Goal: Task Accomplishment & Management: Use online tool/utility

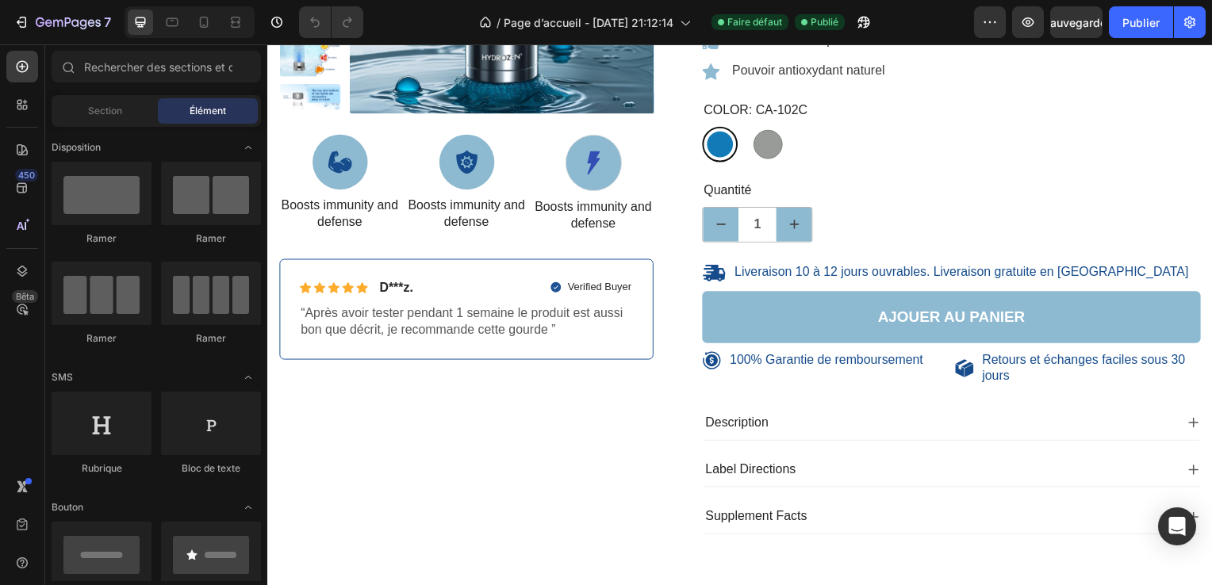
scroll to position [336, 0]
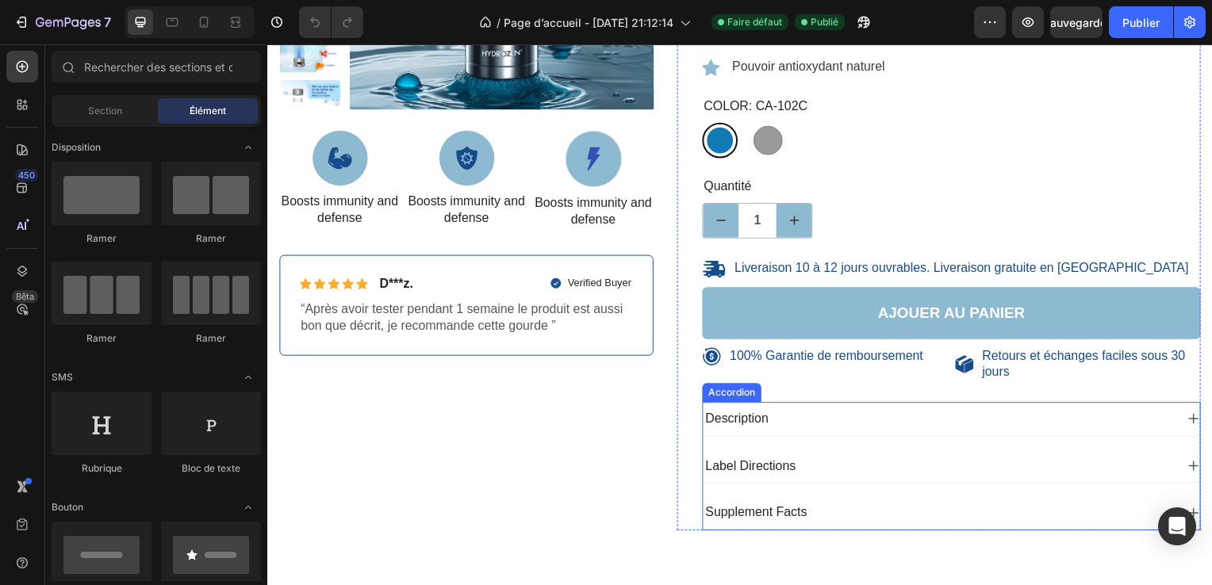
click at [723, 453] on div "Label Directions" at bounding box center [956, 470] width 500 height 34
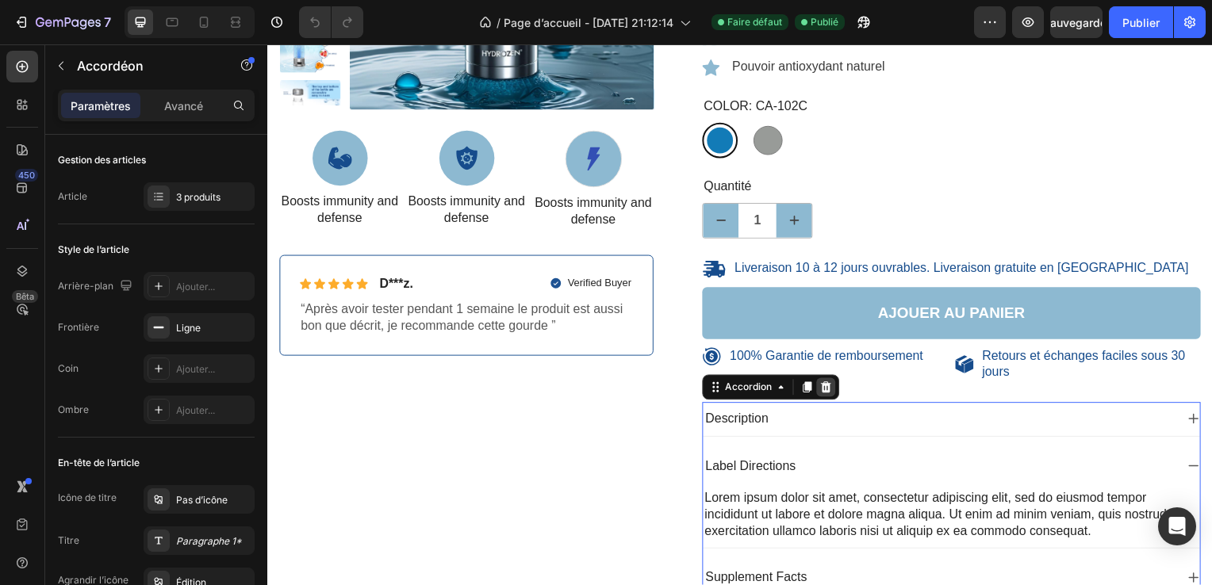
click at [826, 385] on icon at bounding box center [830, 390] width 10 height 11
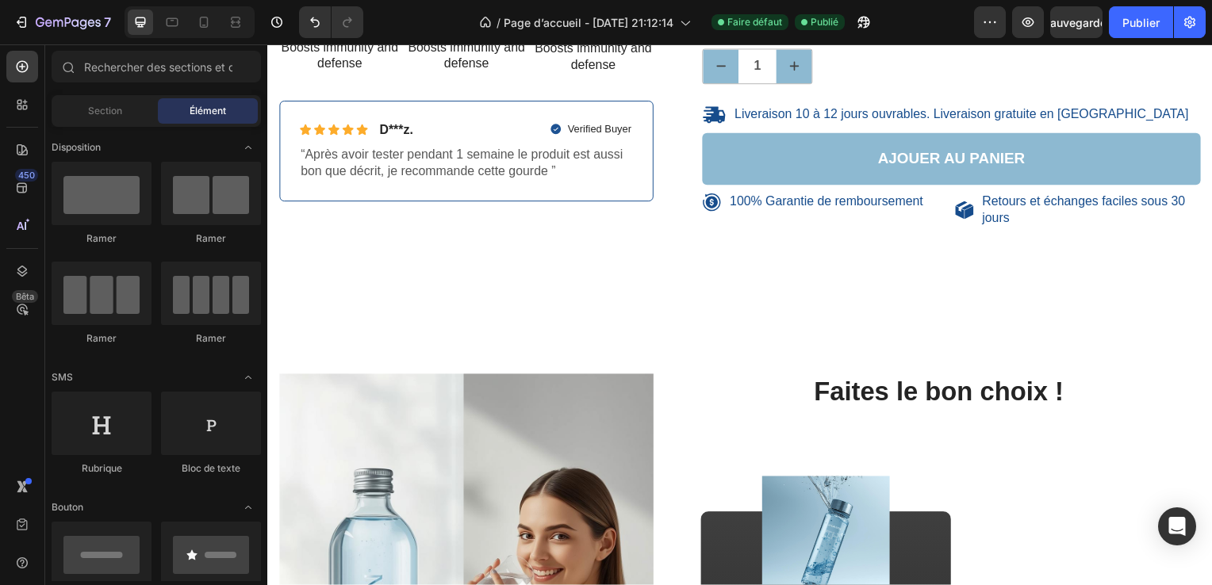
scroll to position [508, 0]
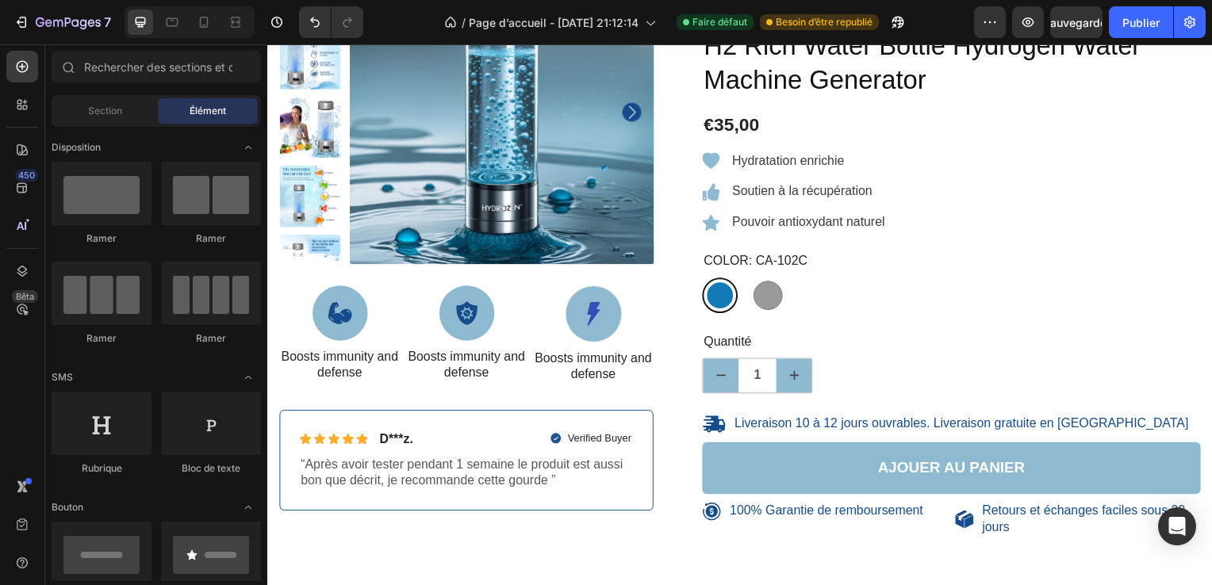
scroll to position [175, 0]
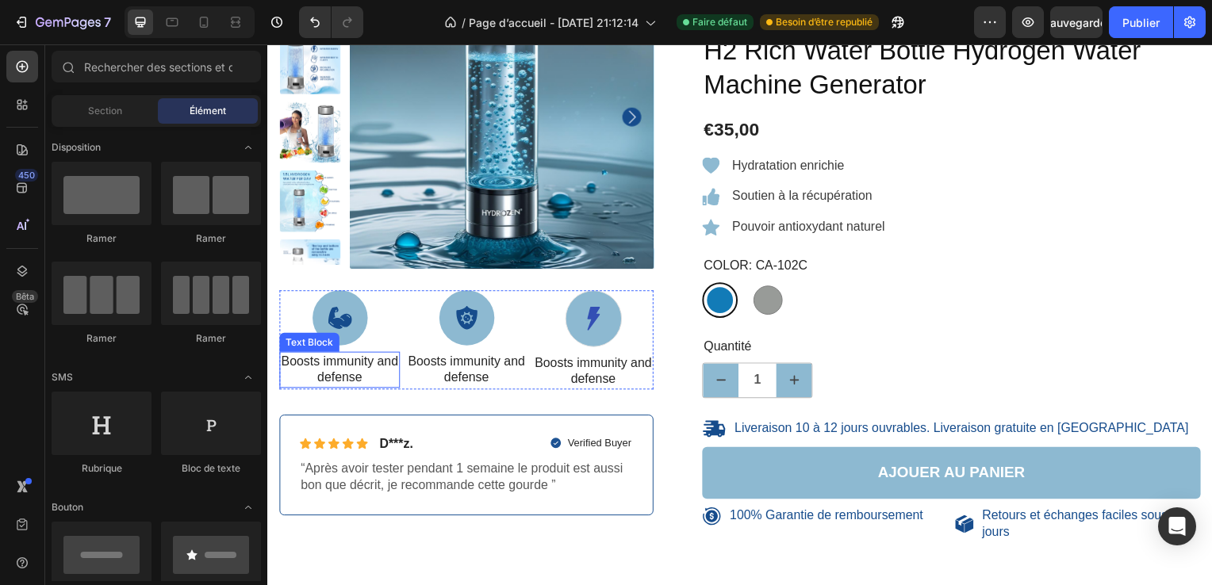
click at [352, 360] on p "Boosts immunity and defense" at bounding box center [340, 372] width 118 height 33
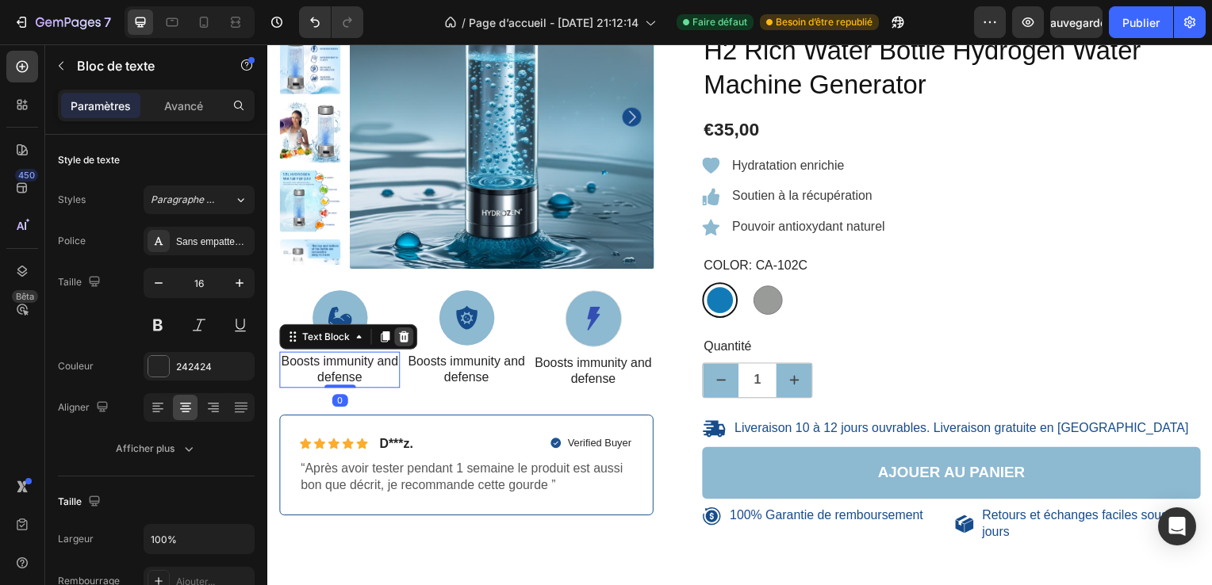
click at [401, 335] on icon at bounding box center [405, 339] width 10 height 11
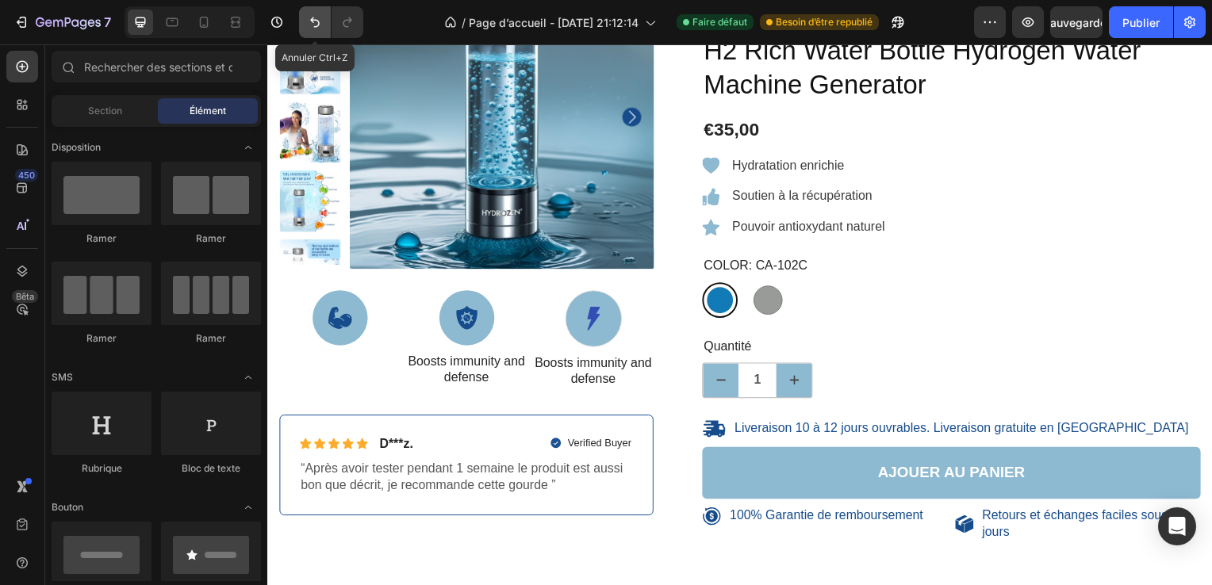
click at [316, 24] on icon "Annuler/Rétablir" at bounding box center [315, 22] width 16 height 16
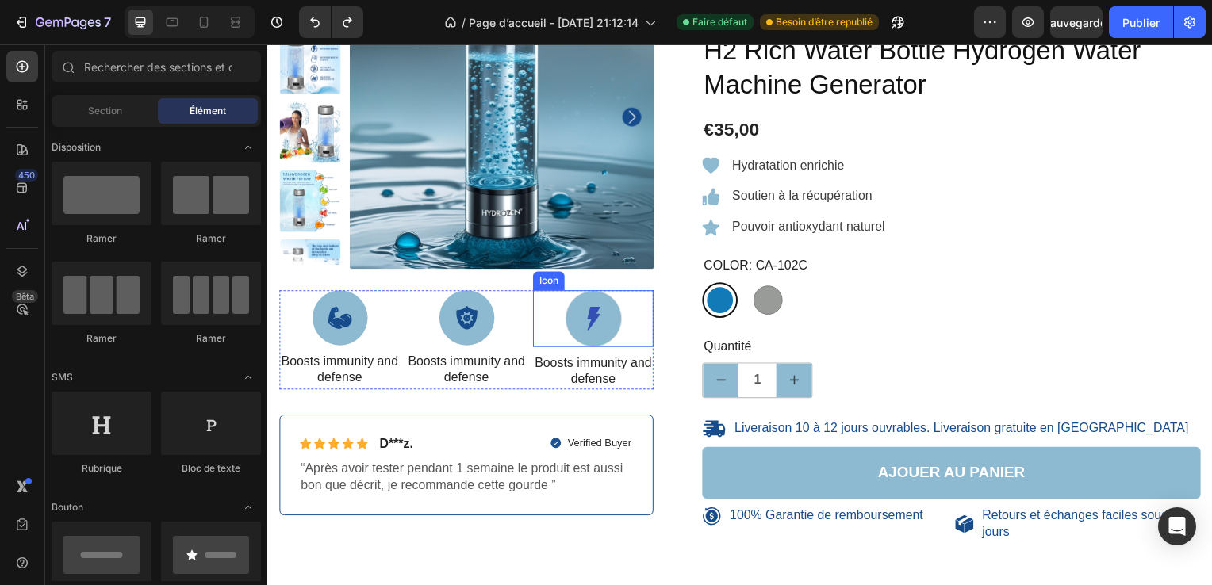
click at [541, 302] on div "Icon" at bounding box center [595, 321] width 121 height 57
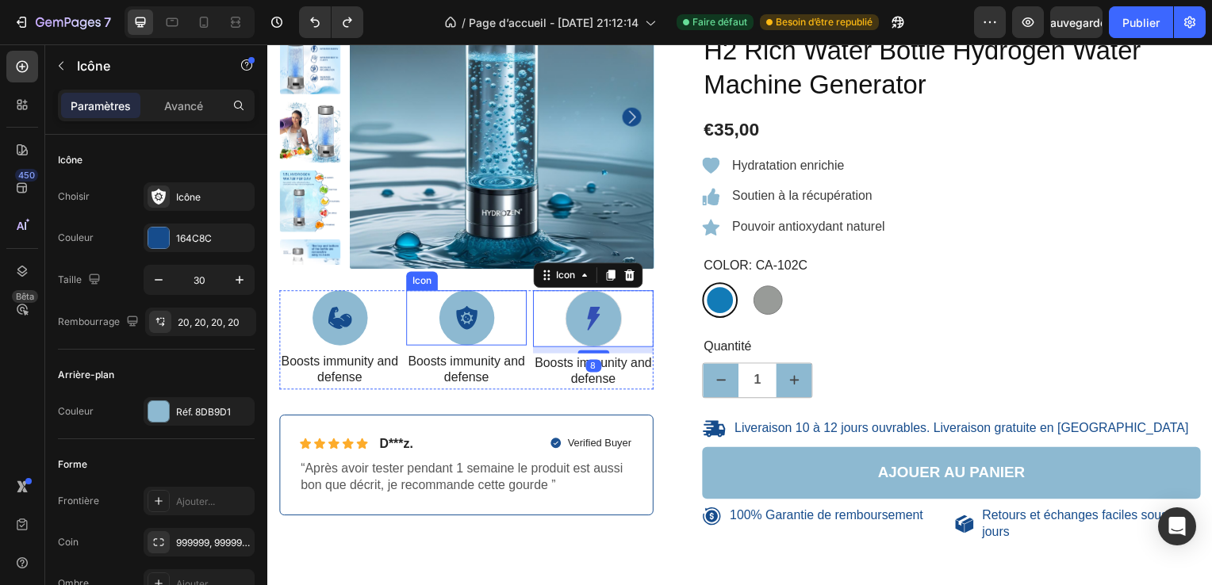
click at [523, 296] on div "Icon" at bounding box center [467, 321] width 121 height 56
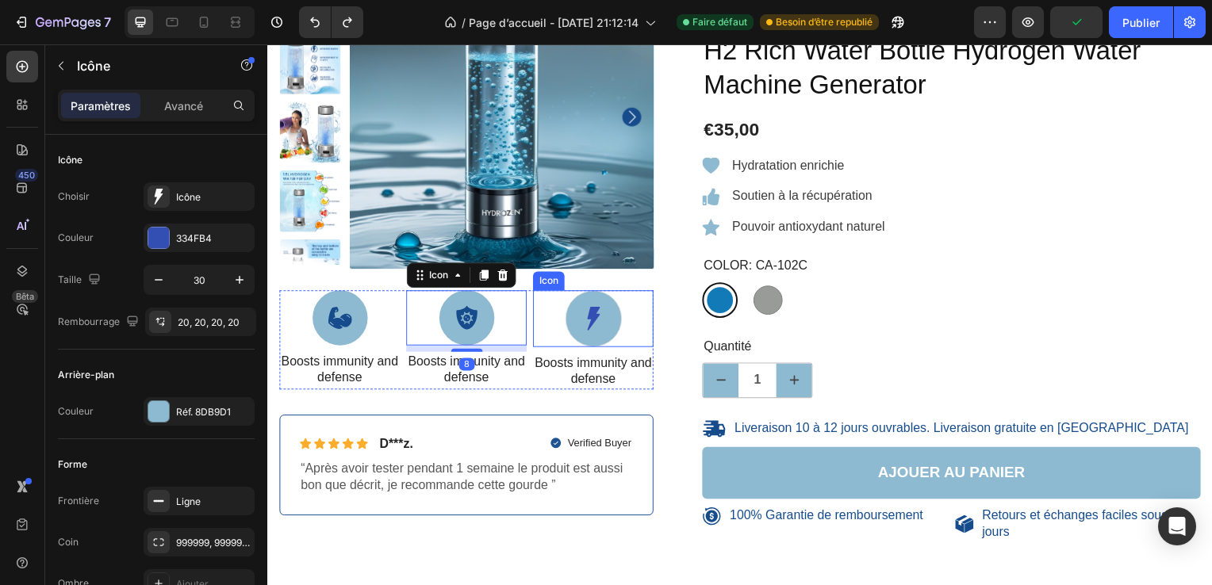
click at [535, 305] on div "Icon" at bounding box center [595, 321] width 121 height 57
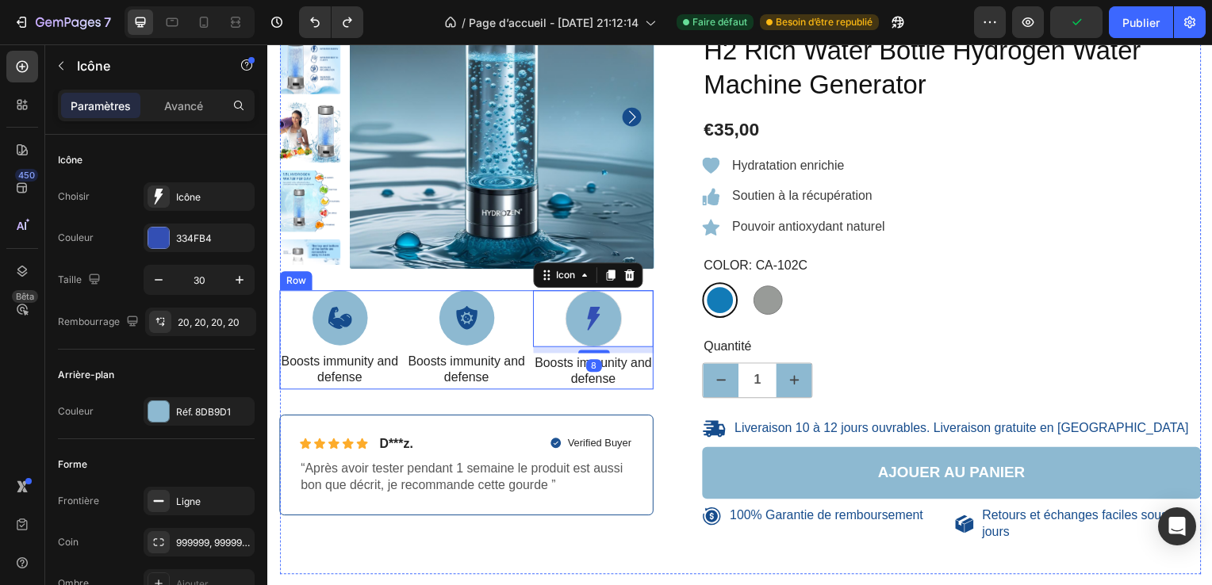
click at [527, 305] on div "Icon Boosts immunity and defense Text Block Icon Boosts immunity and defense Te…" at bounding box center [467, 343] width 377 height 100
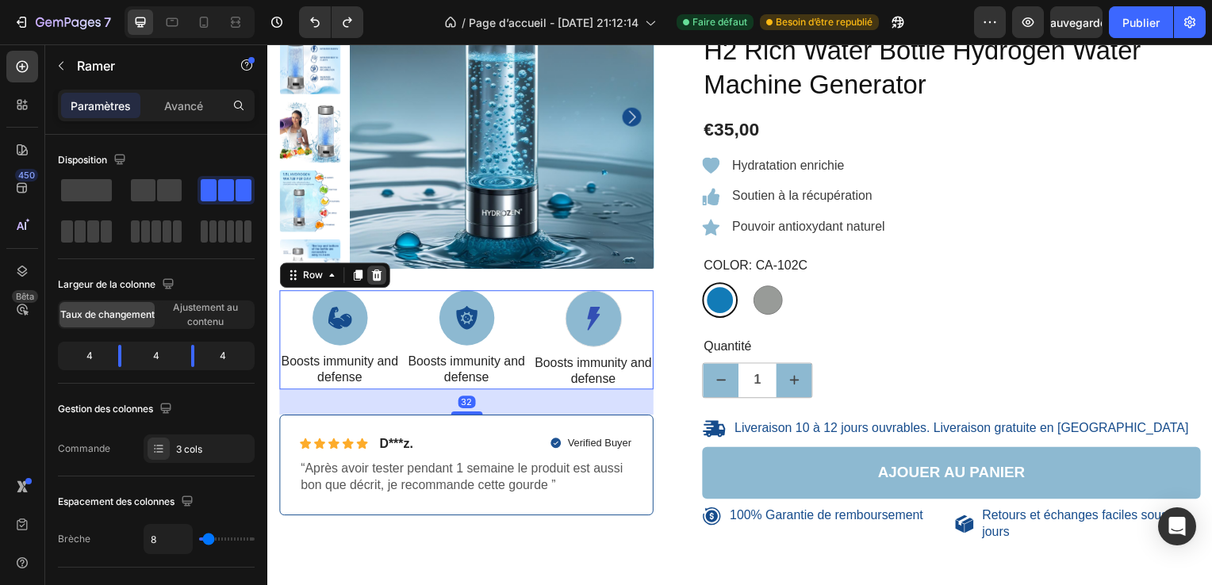
click at [378, 276] on icon at bounding box center [377, 277] width 10 height 11
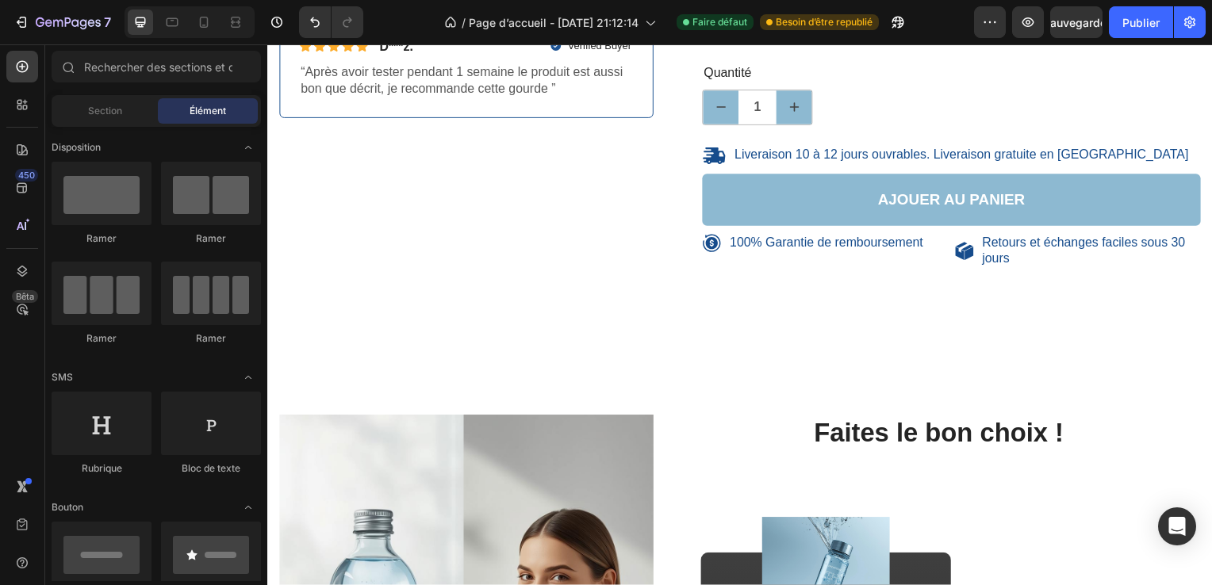
scroll to position [447, 0]
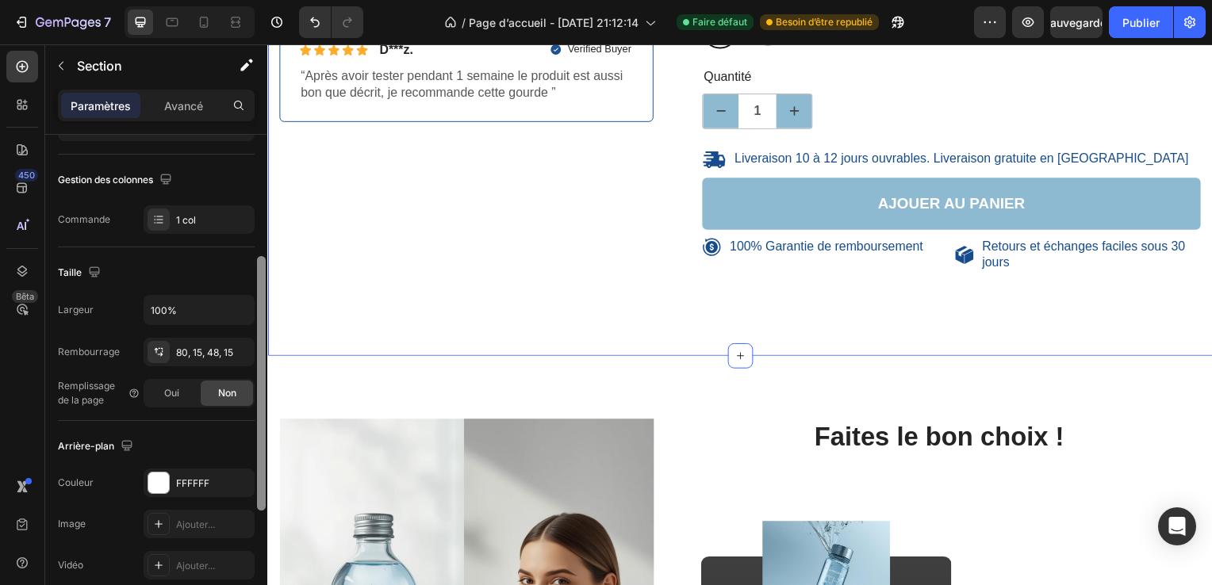
scroll to position [228, 0]
drag, startPoint x: 260, startPoint y: 303, endPoint x: 253, endPoint y: 420, distance: 117.6
click at [253, 420] on div "Disposition Largeur de la colonne Taux de changement Ajustement au contenu 12 G…" at bounding box center [156, 383] width 222 height 496
click at [245, 307] on icon "button" at bounding box center [240, 311] width 16 height 16
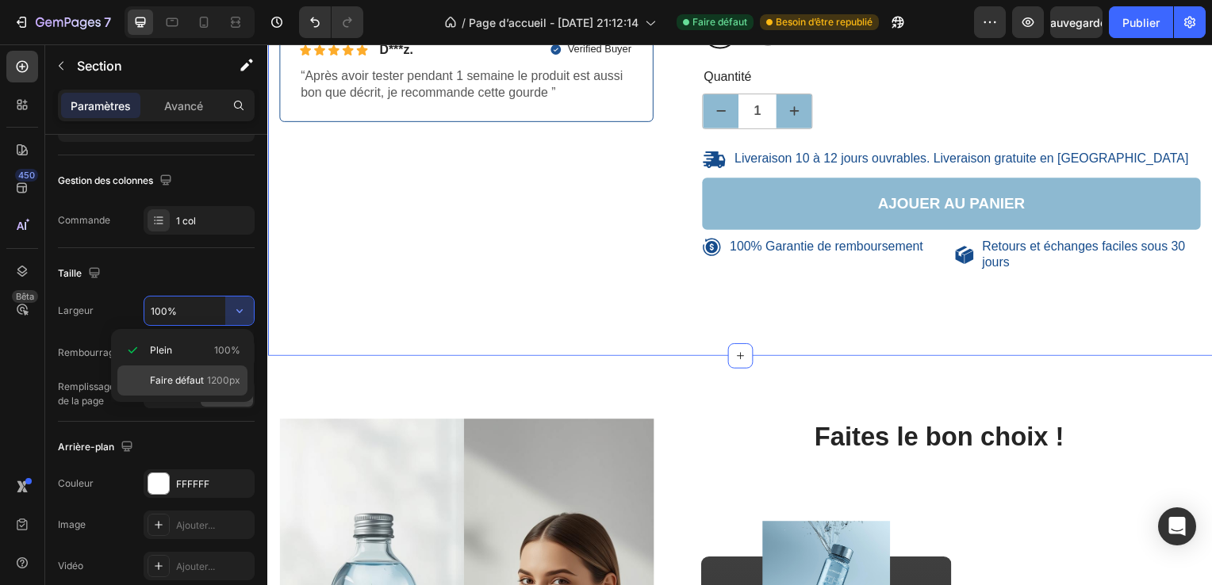
click at [205, 368] on div "Faire défaut 1200px" at bounding box center [182, 381] width 130 height 30
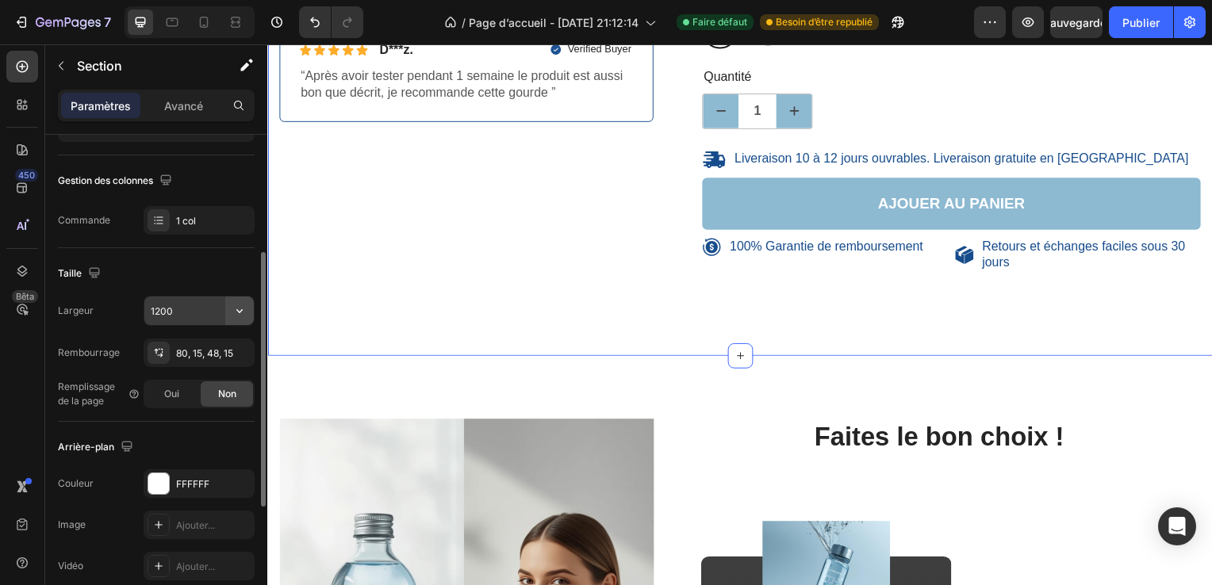
click at [240, 309] on icon "button" at bounding box center [240, 311] width 16 height 16
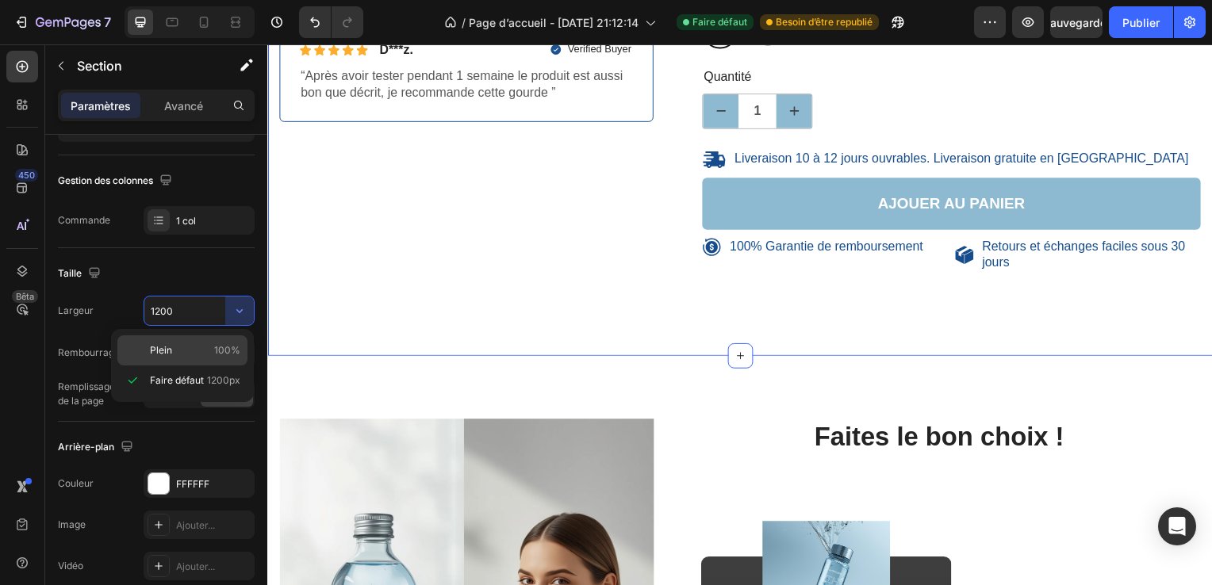
click at [220, 347] on span "100%" at bounding box center [227, 350] width 26 height 14
type input "100%"
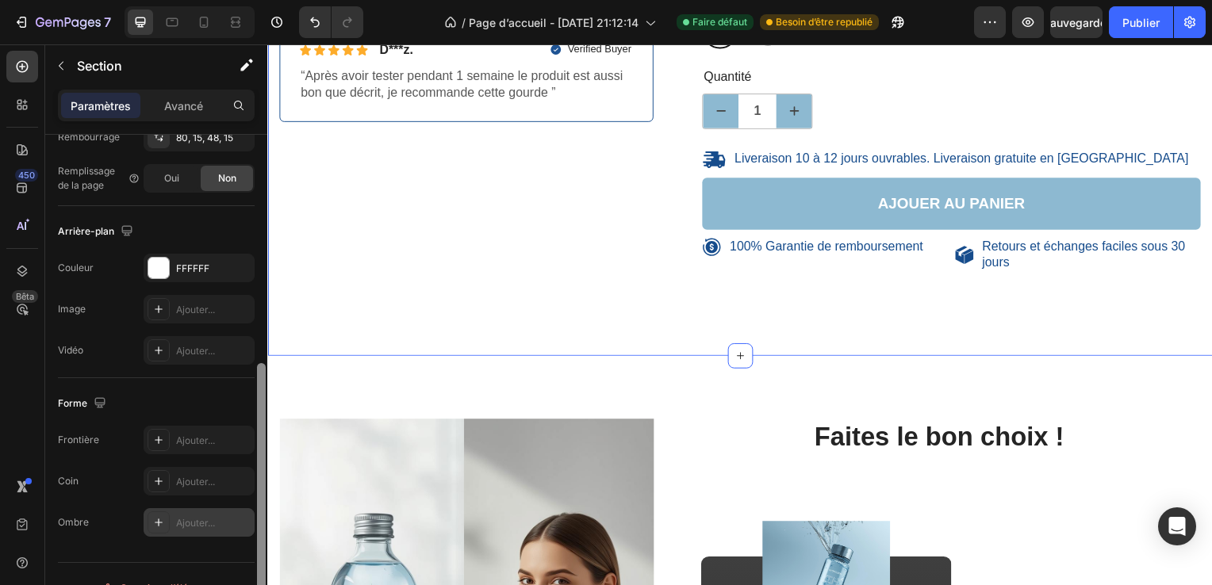
scroll to position [470, 0]
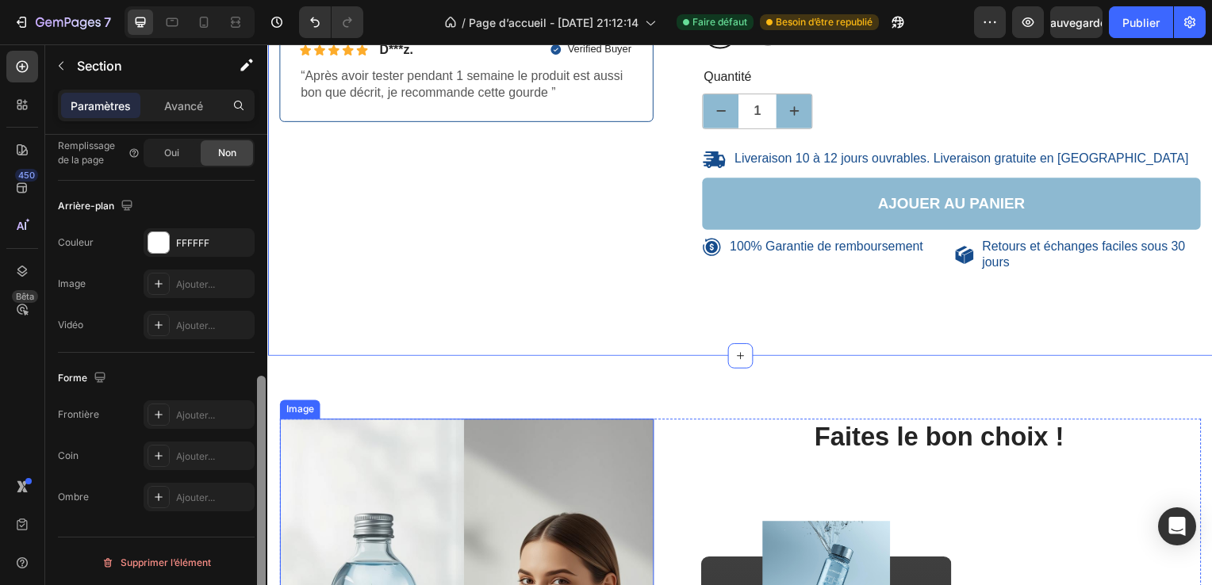
drag, startPoint x: 531, startPoint y: 340, endPoint x: 309, endPoint y: 387, distance: 226.9
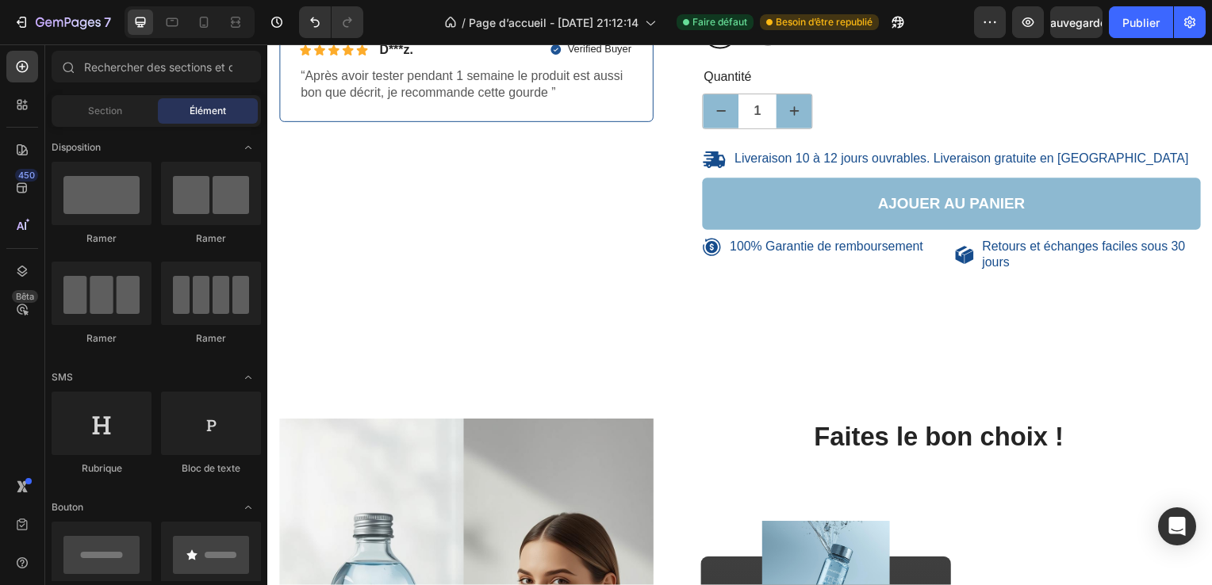
scroll to position [0, 0]
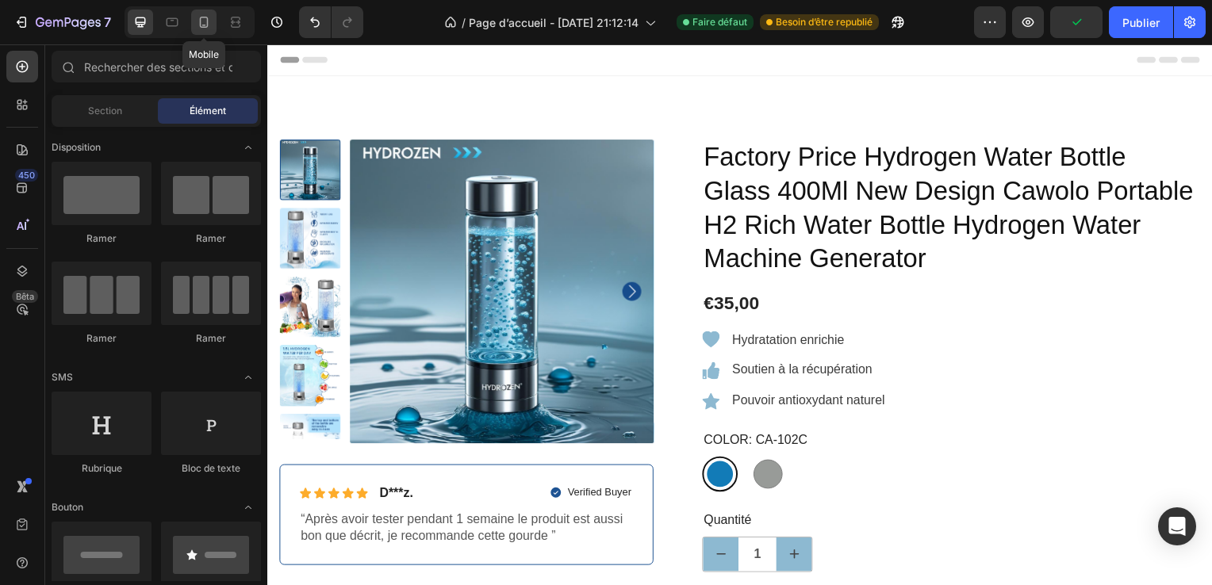
click at [204, 30] on icon at bounding box center [204, 22] width 16 height 16
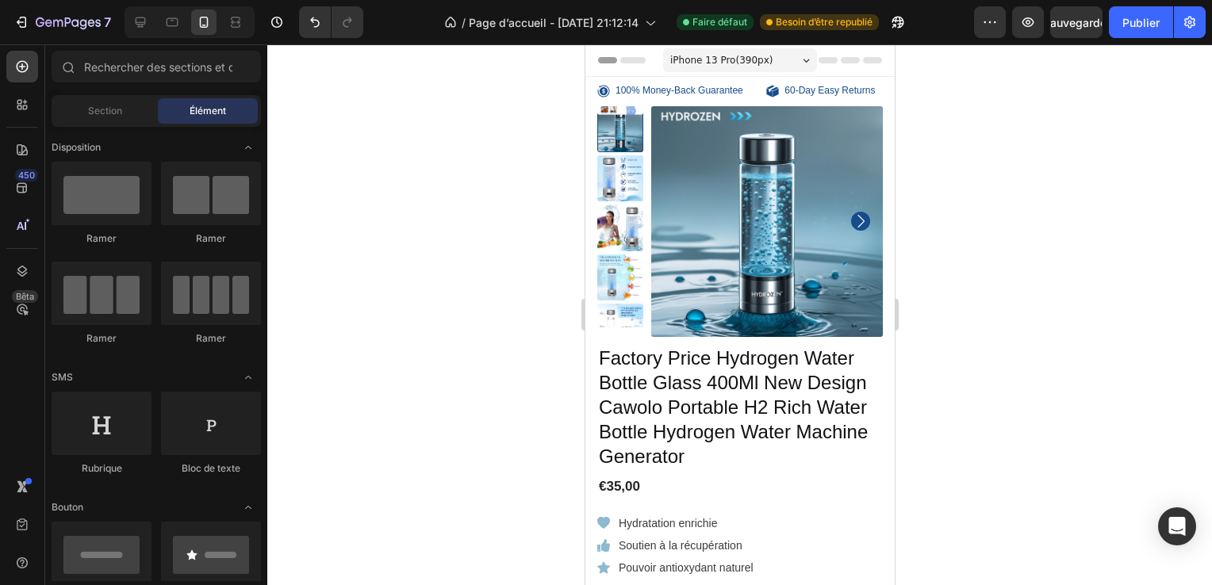
drag, startPoint x: 891, startPoint y: 94, endPoint x: 1579, endPoint y: 437, distance: 768.3
click at [131, 25] on div at bounding box center [140, 22] width 25 height 25
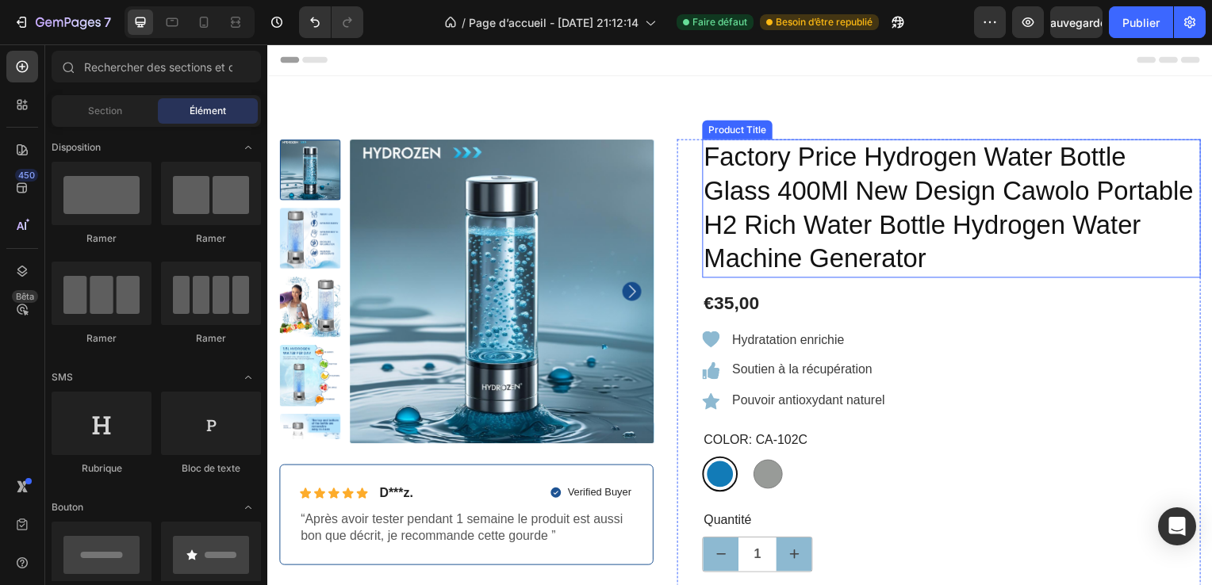
click at [708, 155] on h1 "Factory Price Hydrogen Water Bottle Glass 400Ml New Design Cawolo Portable H2 R…" at bounding box center [956, 210] width 502 height 140
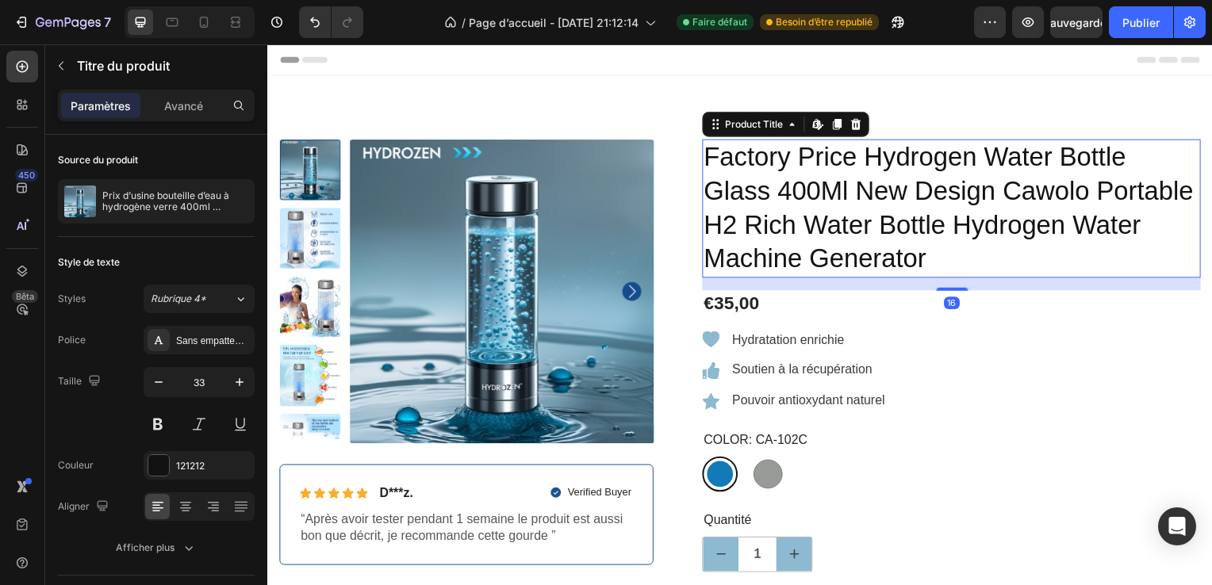
click at [708, 155] on h1 "Factory Price Hydrogen Water Bottle Glass 400Ml New Design Cawolo Portable H2 R…" at bounding box center [956, 210] width 502 height 140
click at [707, 155] on h1 "Factory Price Hydrogen Water Bottle Glass 400Ml New Design Cawolo Portable H2 R…" at bounding box center [956, 210] width 502 height 140
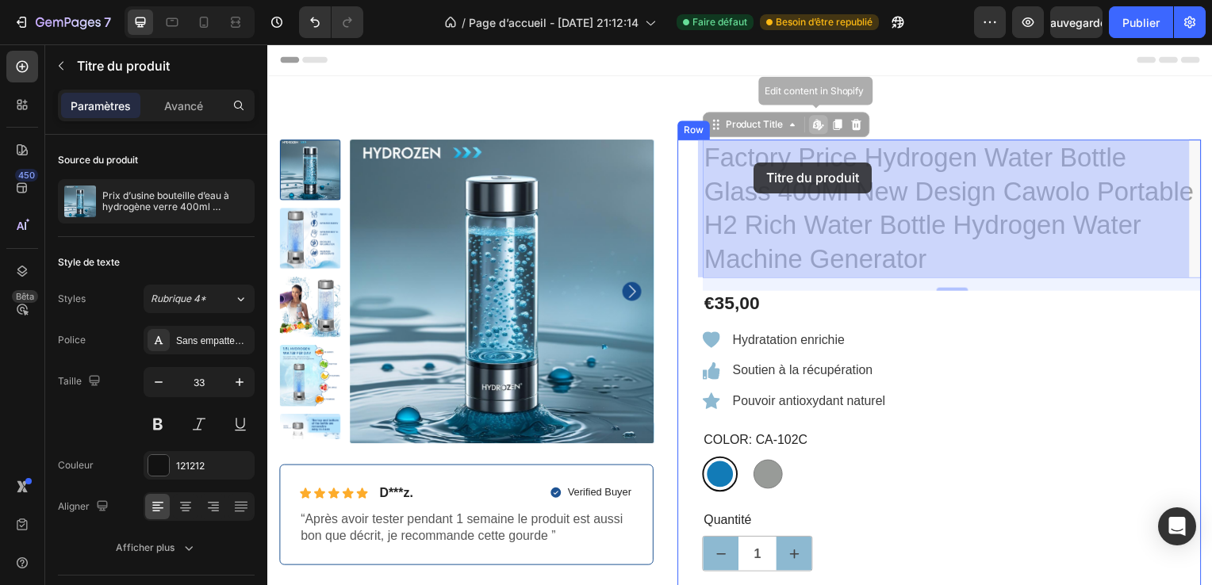
drag, startPoint x: 707, startPoint y: 155, endPoint x: 756, endPoint y: 163, distance: 49.2
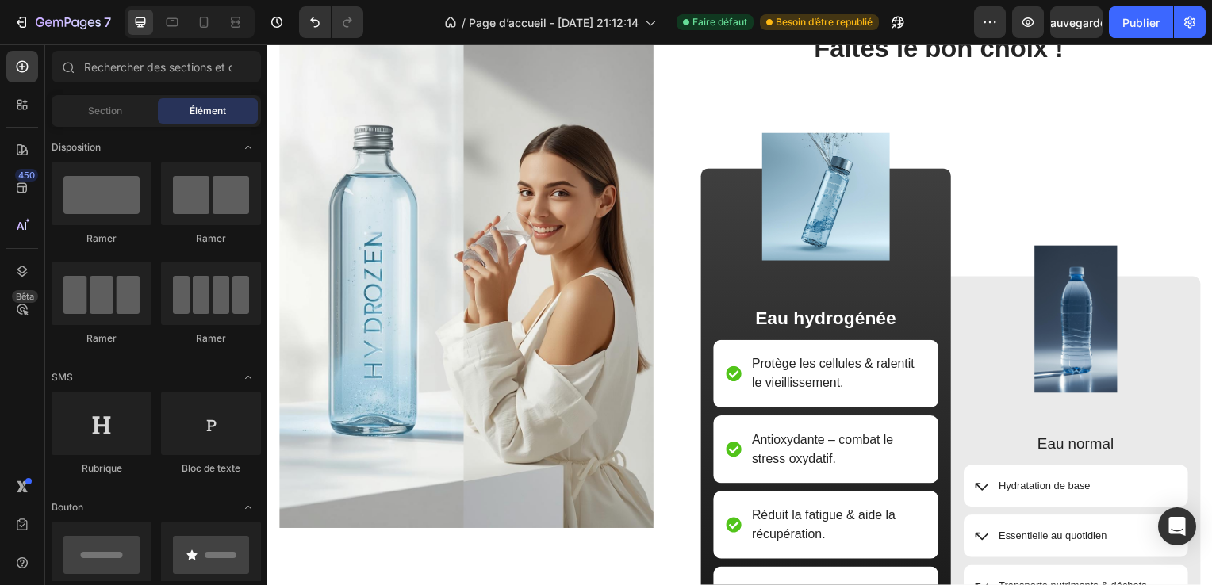
scroll to position [752, 0]
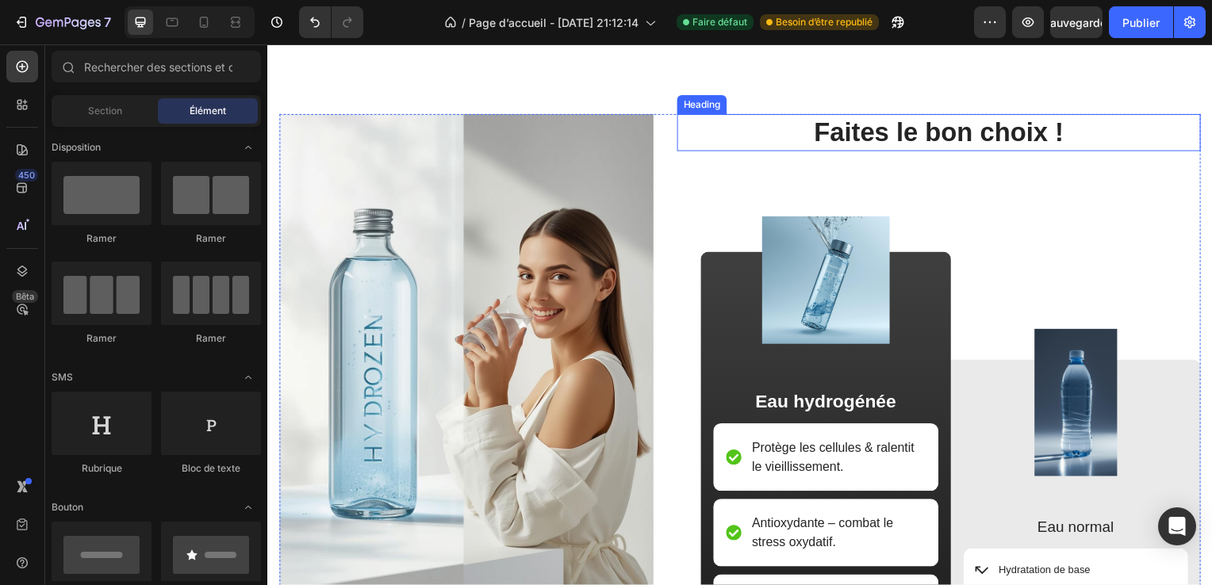
click at [1041, 132] on h2 "Faites le bon choix !" at bounding box center [943, 133] width 527 height 37
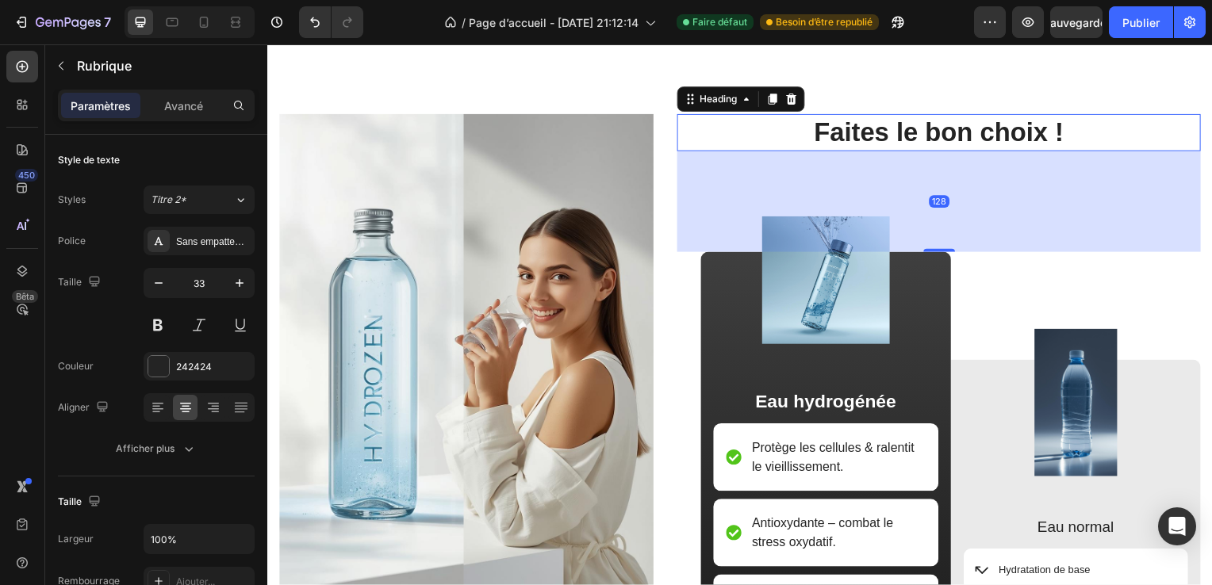
click at [1041, 132] on h2 "Faites le bon choix !" at bounding box center [943, 133] width 527 height 37
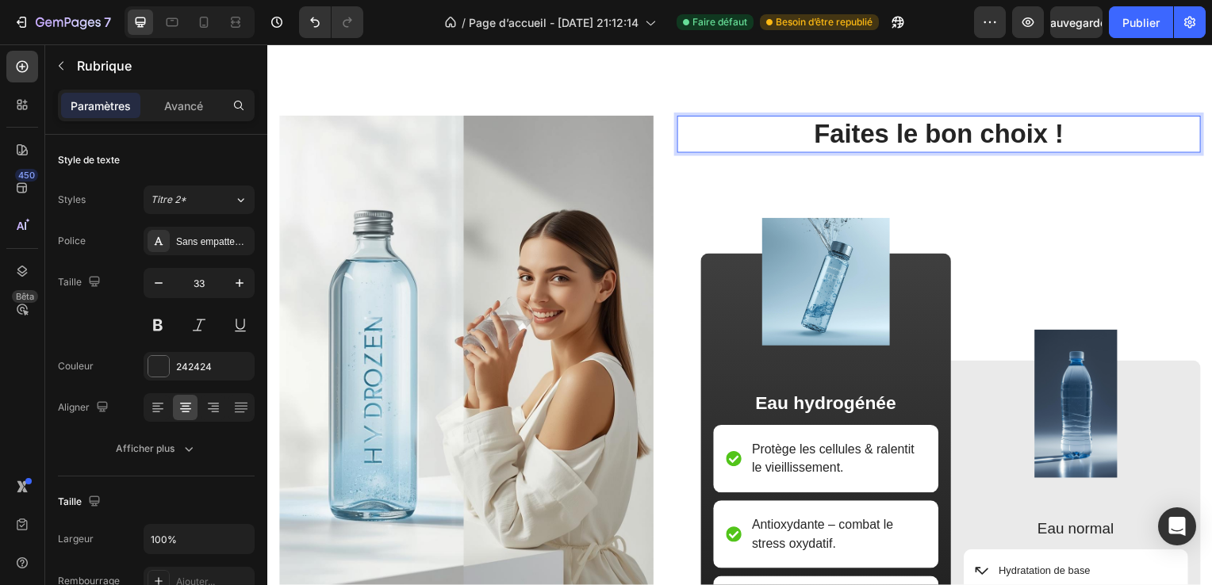
drag, startPoint x: 1041, startPoint y: 132, endPoint x: 884, endPoint y: 131, distance: 156.2
click at [884, 131] on p "Faites le bon choix !" at bounding box center [943, 135] width 524 height 34
click at [818, 132] on p "Faites le bon choix !" at bounding box center [943, 135] width 524 height 34
click at [1060, 132] on p "Faites le bon choix !" at bounding box center [943, 135] width 524 height 34
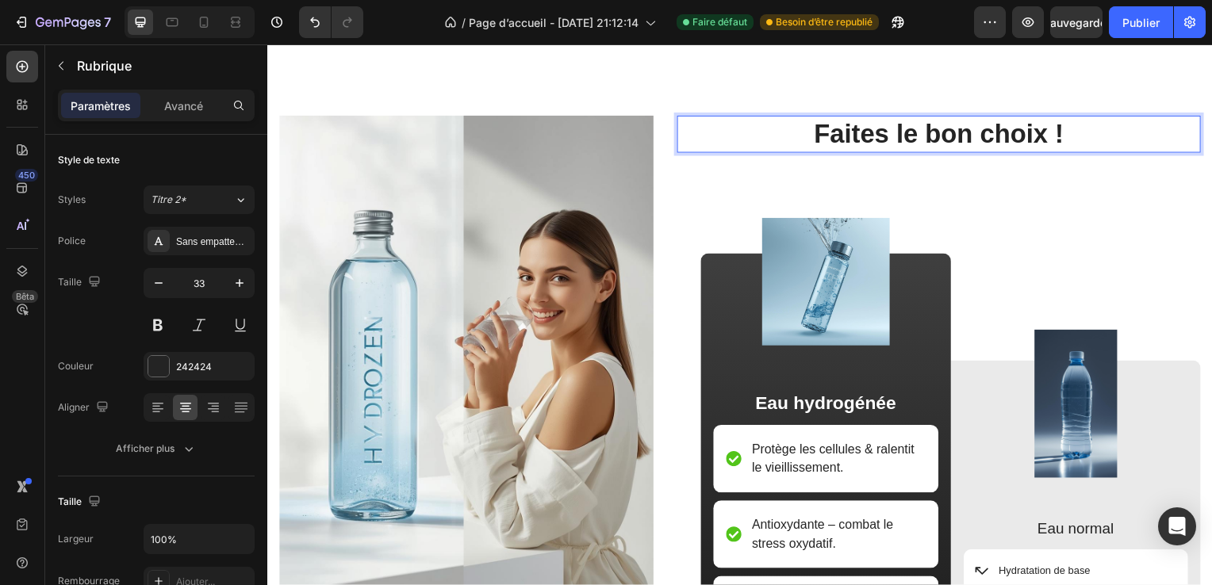
click at [1060, 132] on p "Faites le bon choix !" at bounding box center [943, 135] width 524 height 34
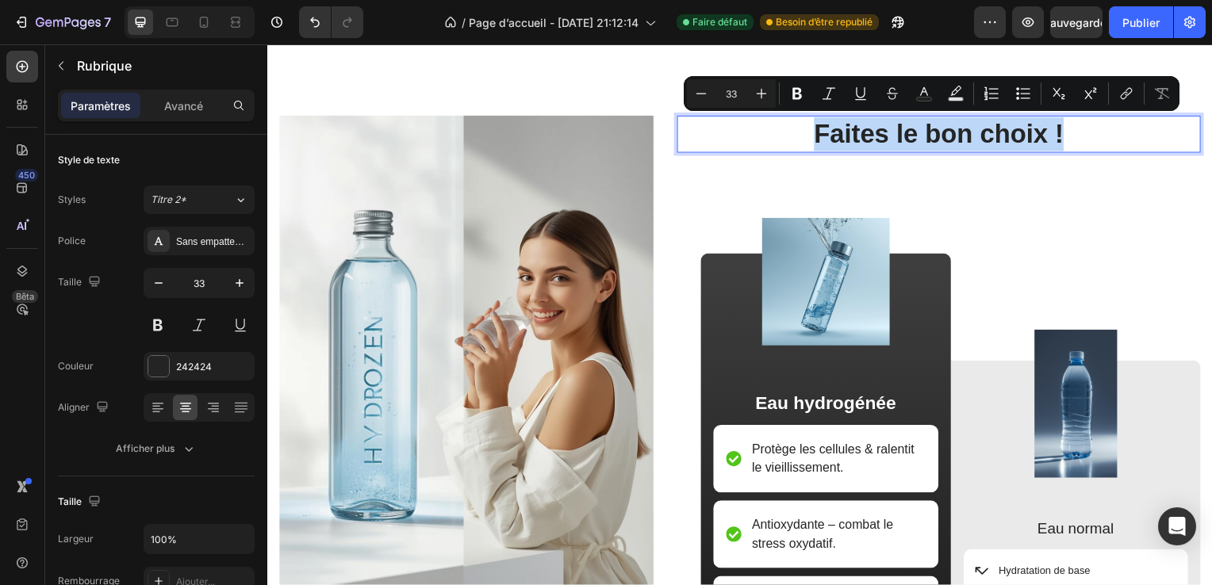
click at [1060, 132] on p "Faites le bon choix !" at bounding box center [943, 135] width 524 height 34
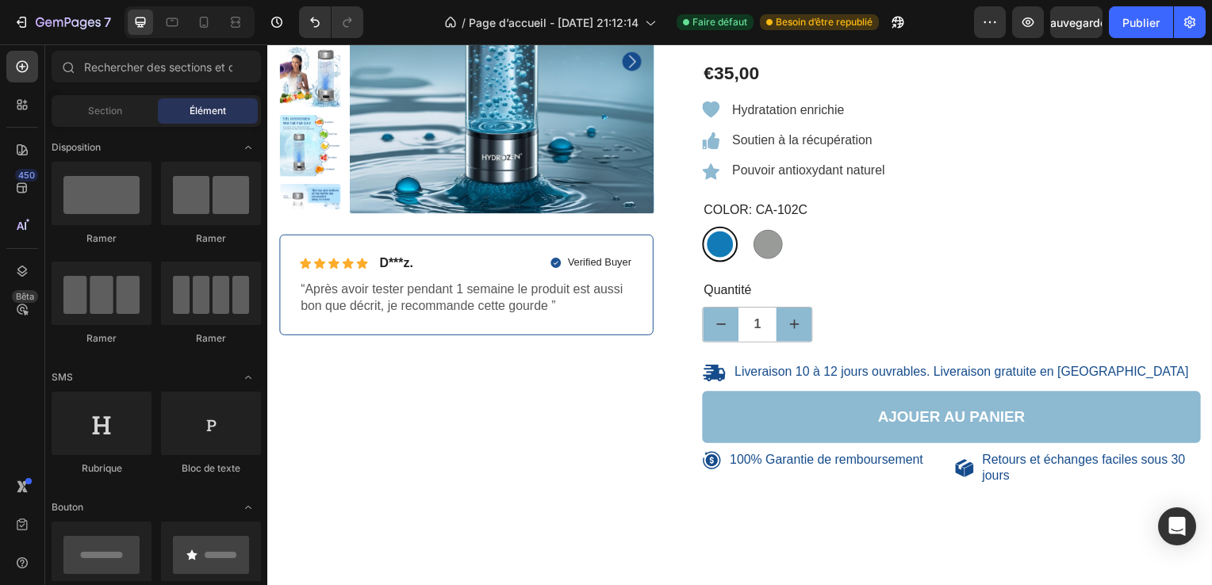
scroll to position [0, 0]
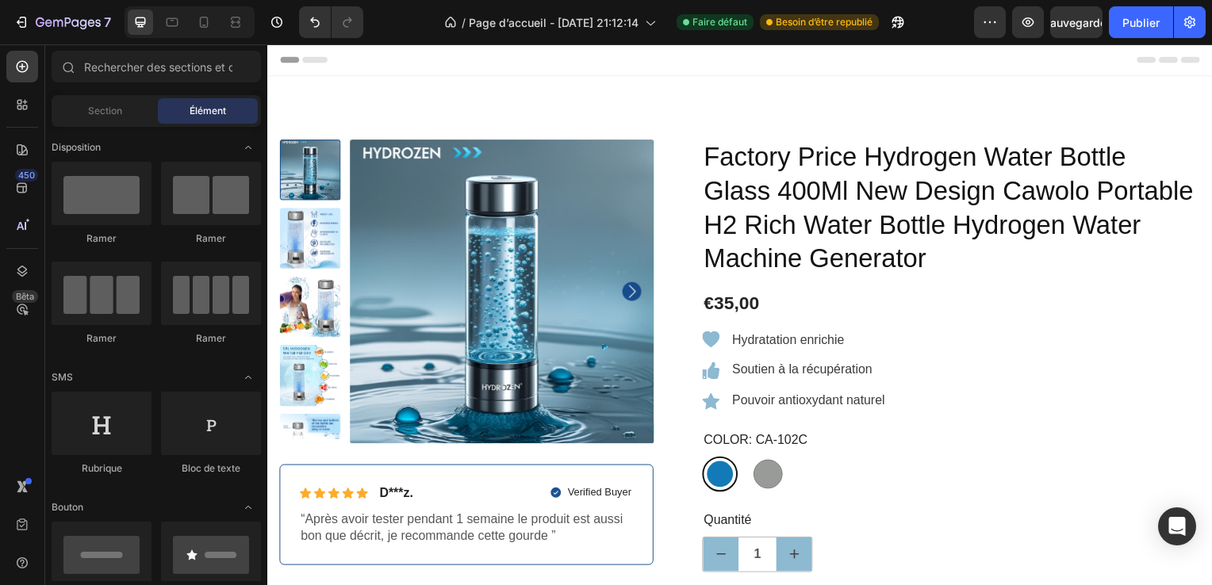
drag, startPoint x: 1209, startPoint y: 195, endPoint x: 1447, endPoint y: 89, distance: 261.3
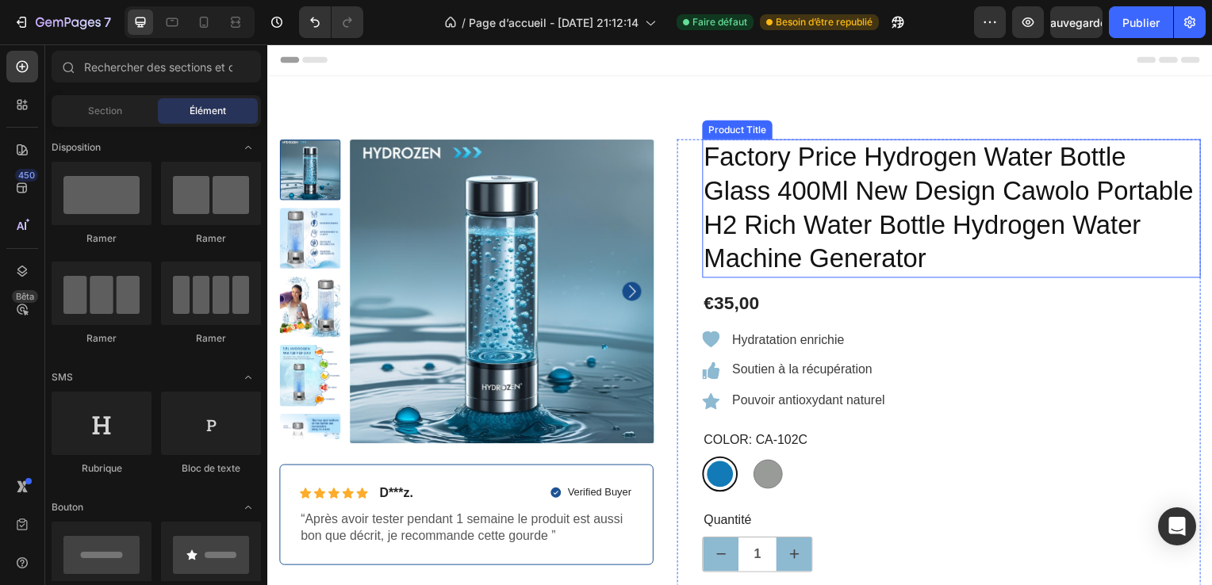
click at [721, 220] on h1 "Factory Price Hydrogen Water Bottle Glass 400Ml New Design Cawolo Portable H2 R…" at bounding box center [956, 210] width 502 height 140
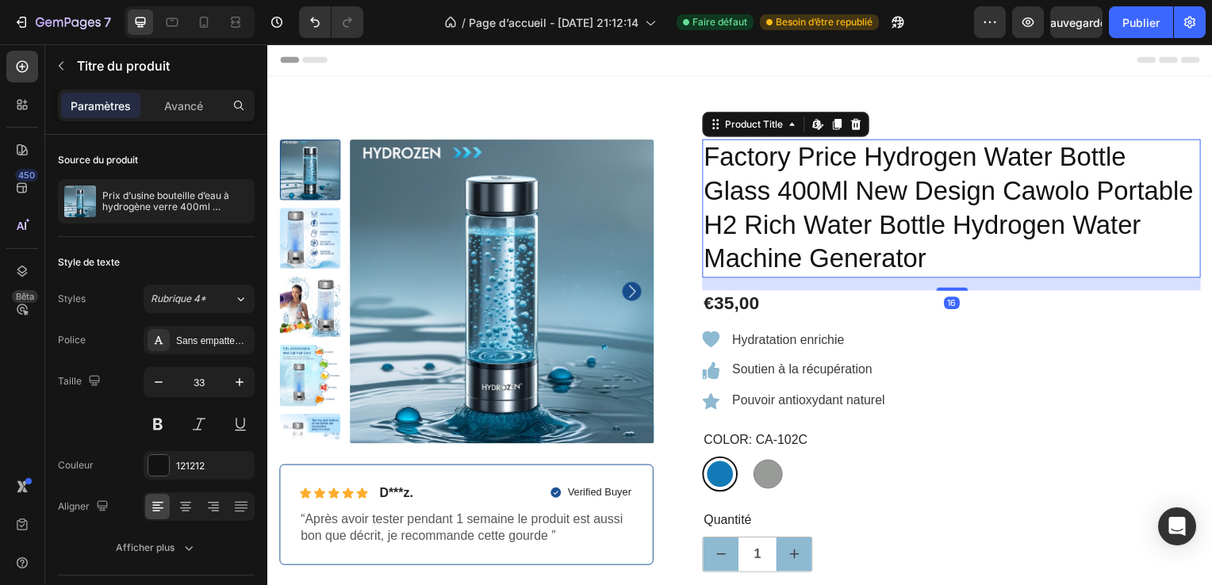
click at [705, 156] on h1 "Factory Price Hydrogen Water Bottle Glass 400Ml New Design Cawolo Portable H2 R…" at bounding box center [956, 210] width 502 height 140
click at [750, 182] on h1 "Factory Price Hydrogen Water Bottle Glass 400Ml New Design Cawolo Portable H2 R…" at bounding box center [956, 210] width 502 height 140
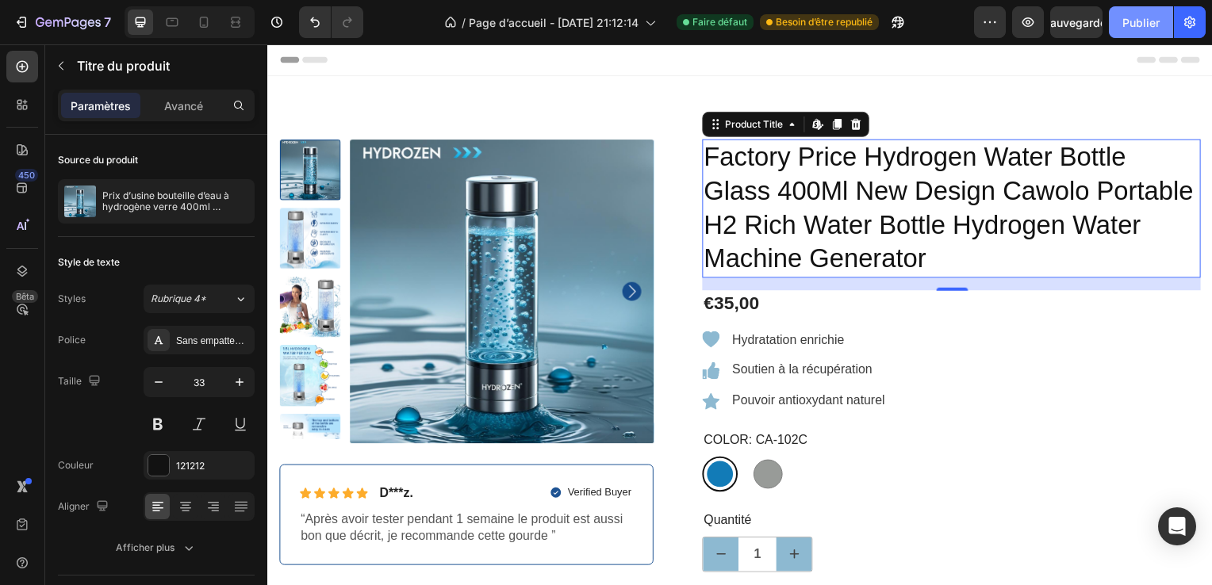
click at [1127, 14] on font "Publier" at bounding box center [1140, 22] width 37 height 17
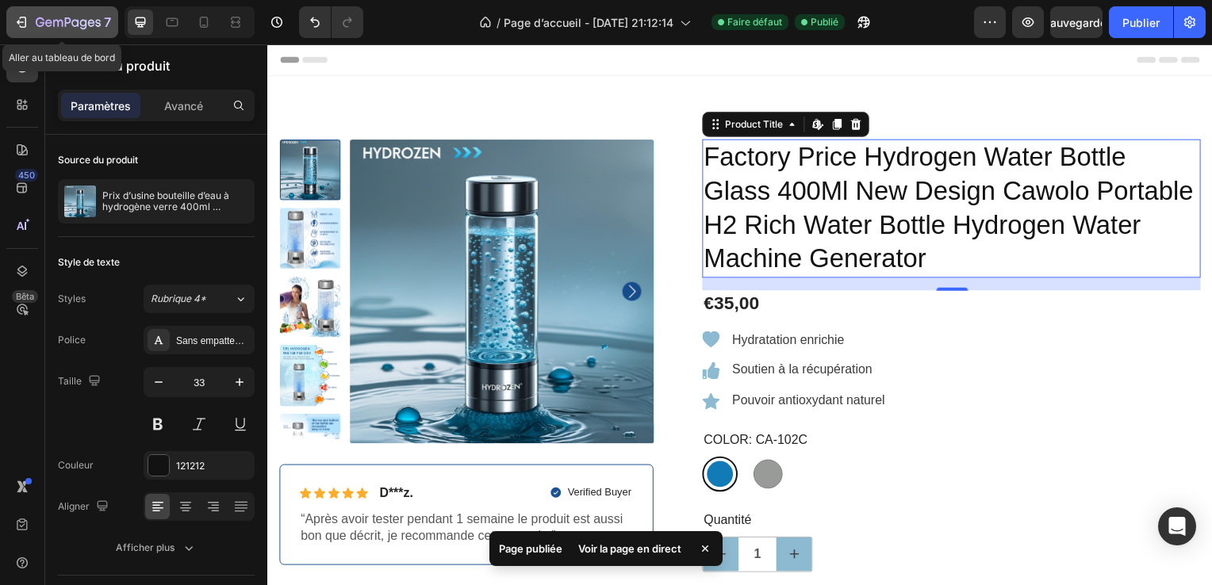
click at [16, 17] on icon "button" at bounding box center [21, 22] width 16 height 16
